Goal: Navigation & Orientation: Find specific page/section

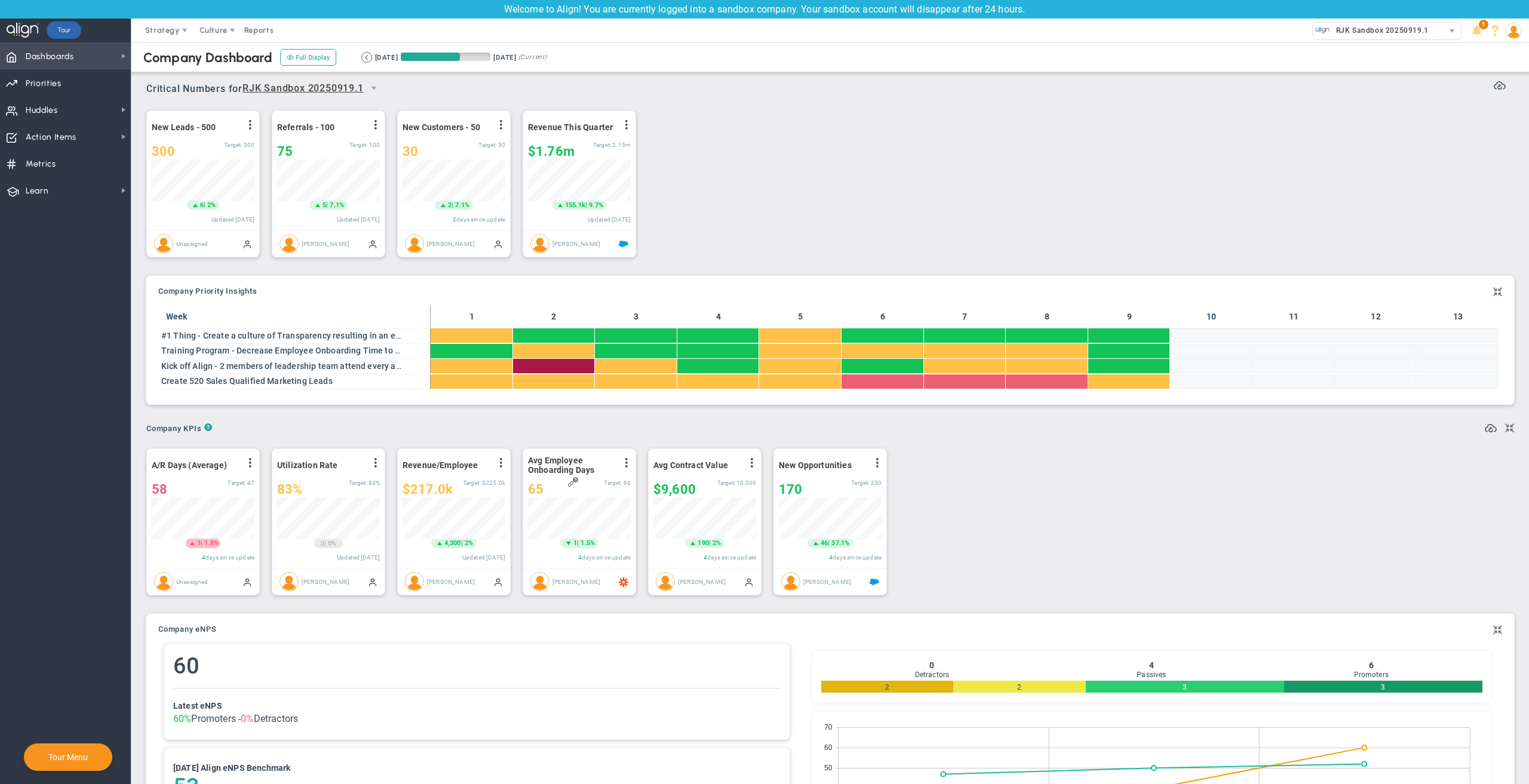
click at [62, 53] on span "Dashboards" at bounding box center [50, 56] width 49 height 25
click at [87, 60] on span "Dashboards Dashboards" at bounding box center [65, 56] width 131 height 27
click at [165, 79] on span "Annual Initiatives" at bounding box center [188, 77] width 63 height 11
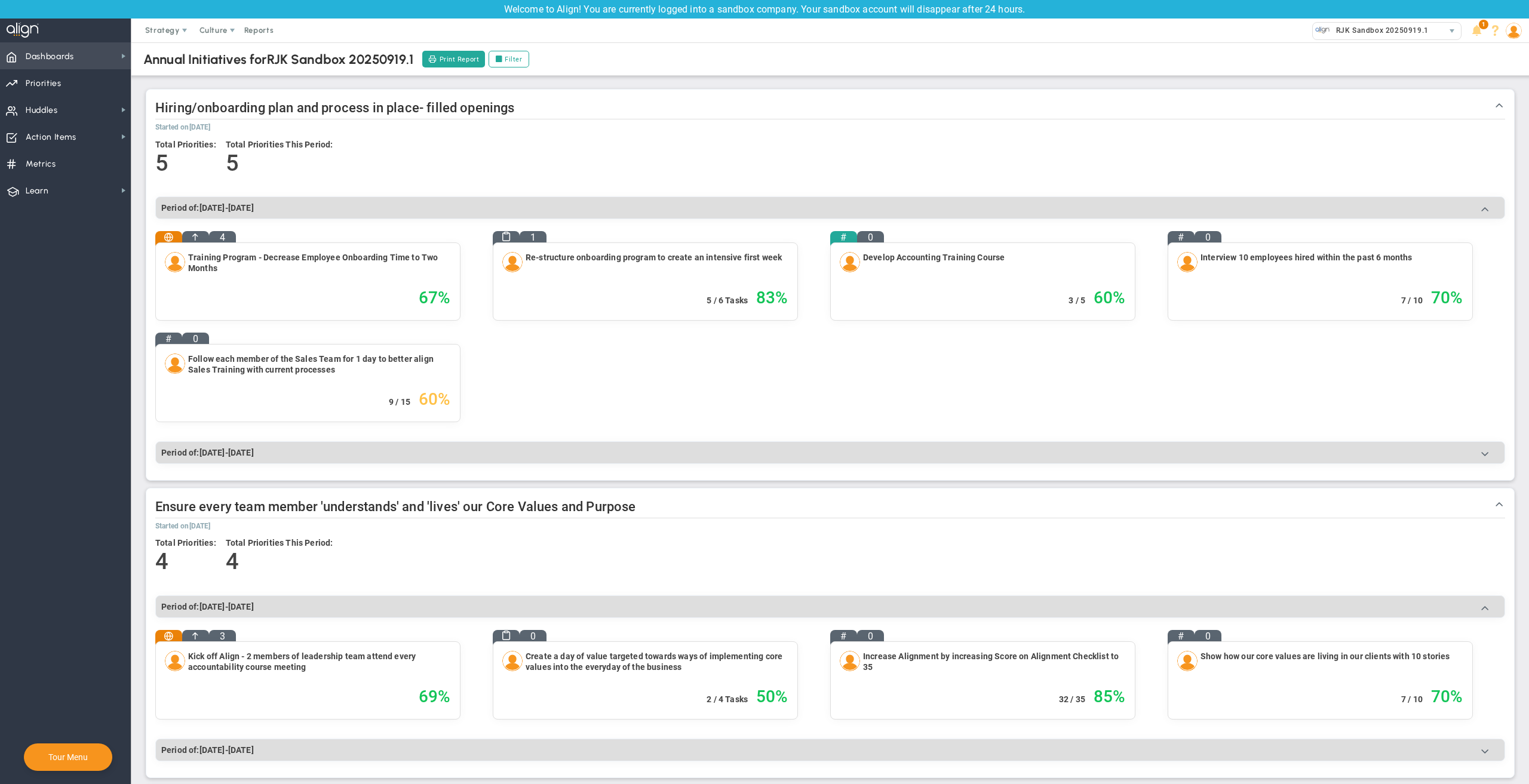
click at [55, 60] on span "Dashboards" at bounding box center [50, 56] width 49 height 25
click at [173, 50] on span "Company Dashboard" at bounding box center [195, 53] width 77 height 11
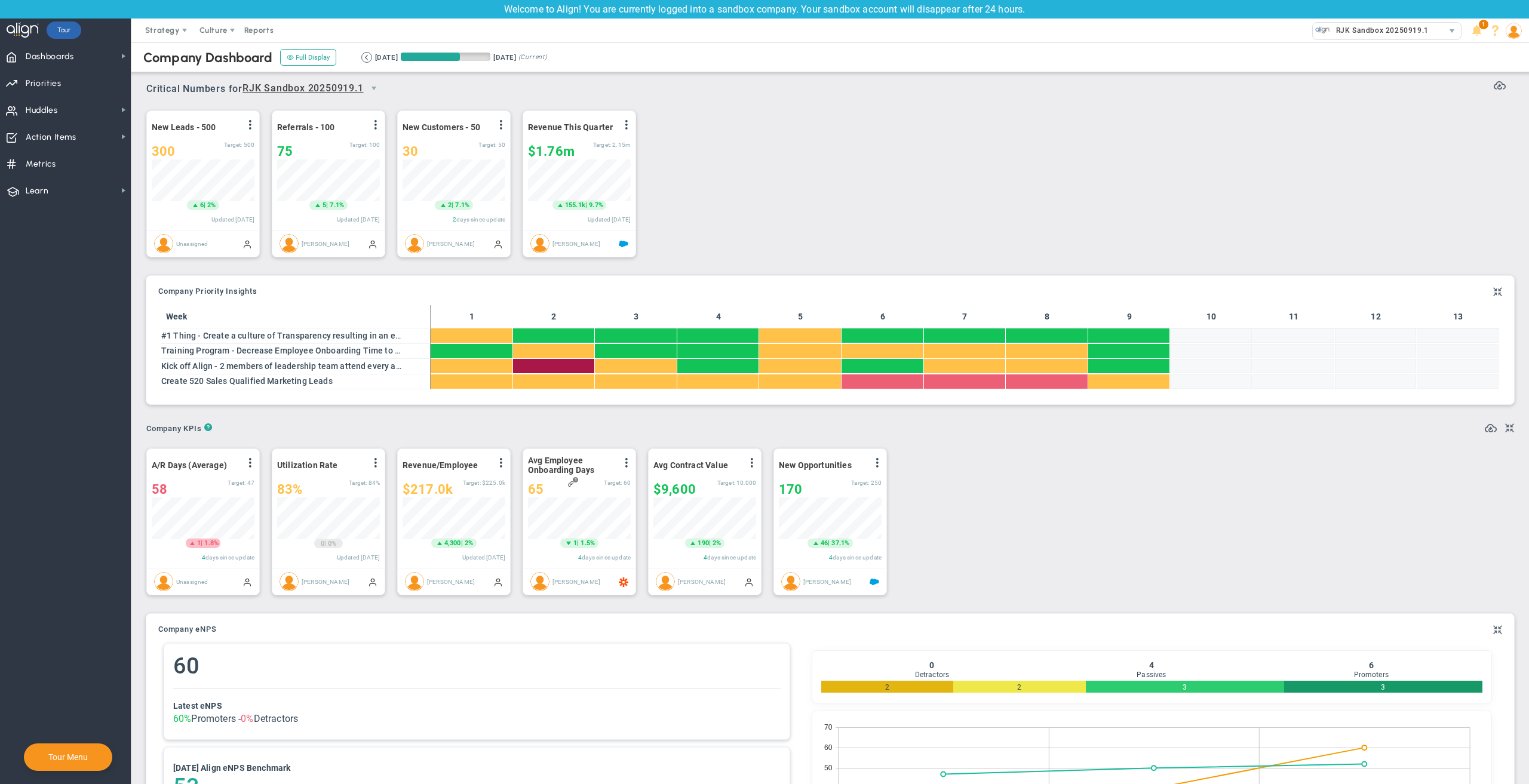
scroll to position [597049, 597102]
click at [76, 82] on span "Priorities Projects OKR Tree Priorities Projects OKRs" at bounding box center [65, 83] width 131 height 27
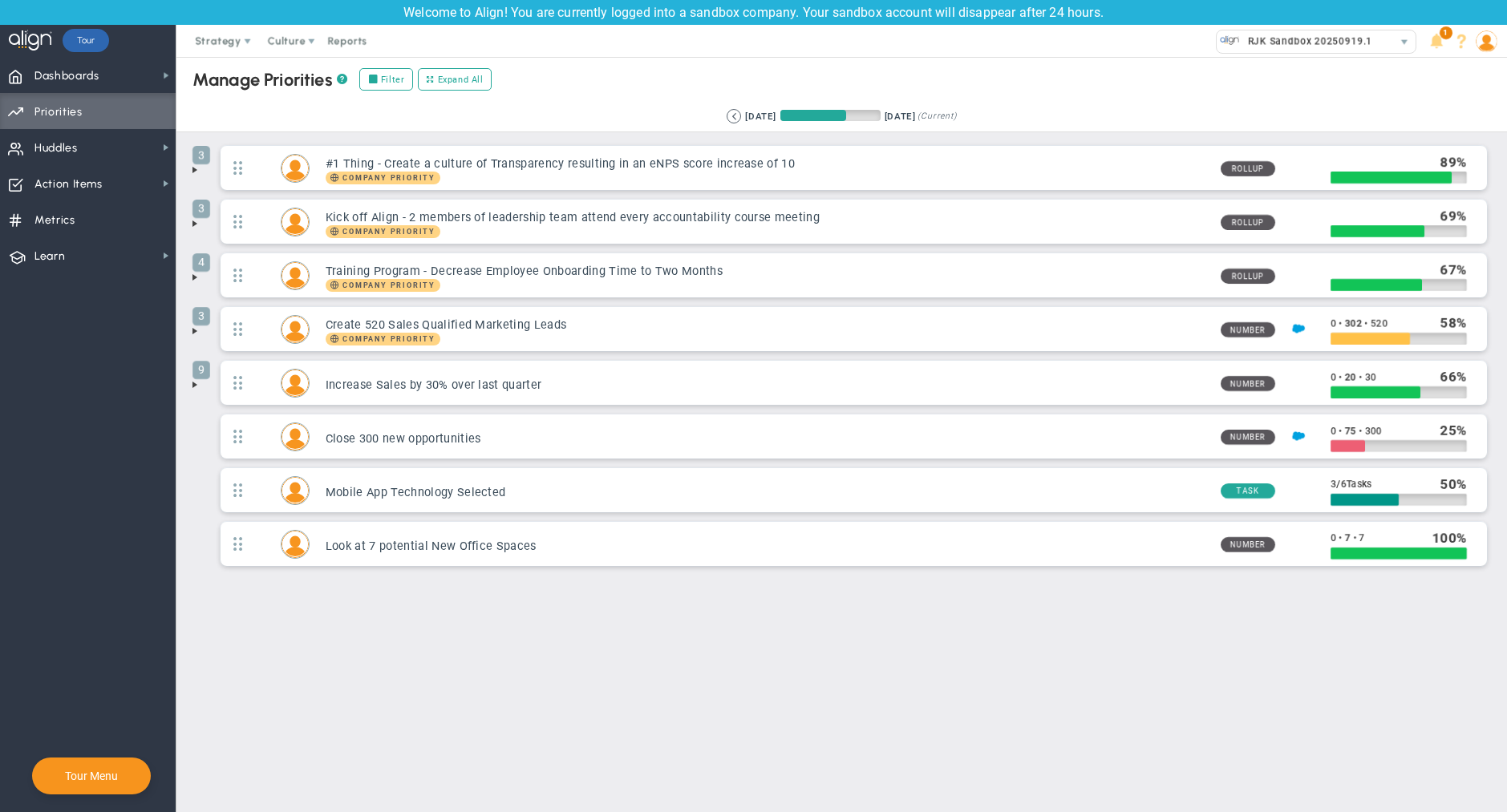
click at [89, 378] on nav "Dashboards Dashboards My Dashboard Company Dashboard" at bounding box center [88, 434] width 177 height 755
click at [1485, 38] on img at bounding box center [1487, 41] width 21 height 21
click at [1498, 199] on span "Sign Out" at bounding box center [1441, 201] width 130 height 32
